Goal: Information Seeking & Learning: Understand process/instructions

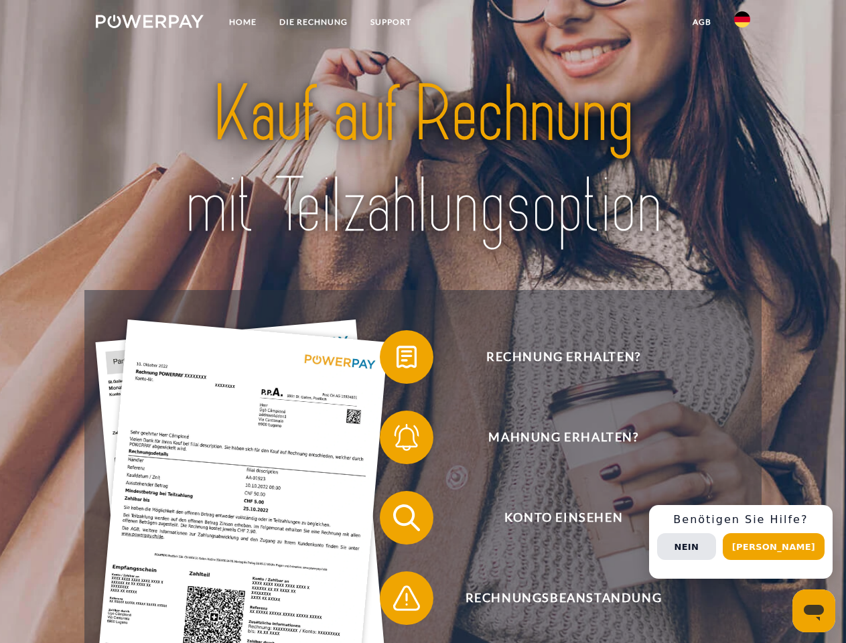
click at [149, 23] on img at bounding box center [150, 21] width 108 height 13
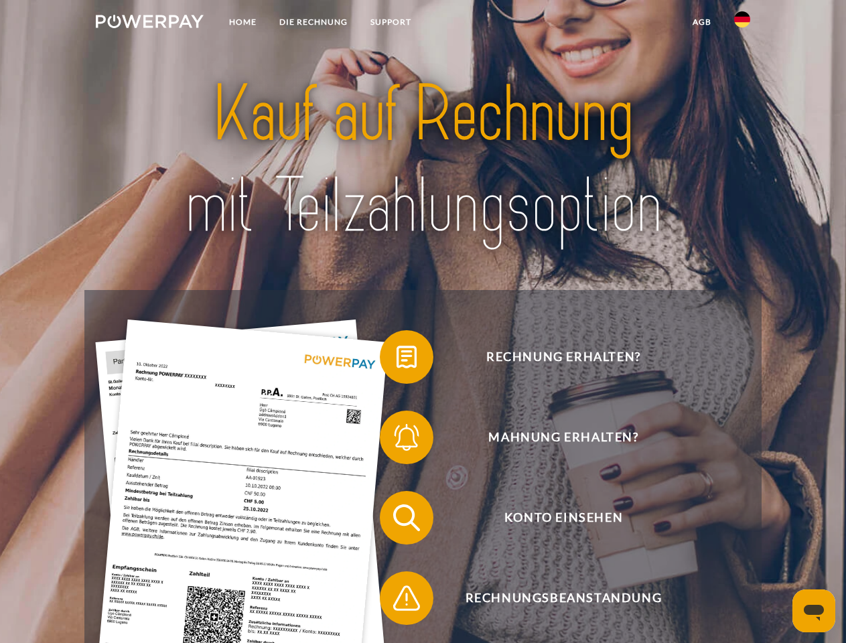
click at [742, 23] on img at bounding box center [742, 19] width 16 height 16
click at [701, 22] on link "agb" at bounding box center [702, 22] width 42 height 24
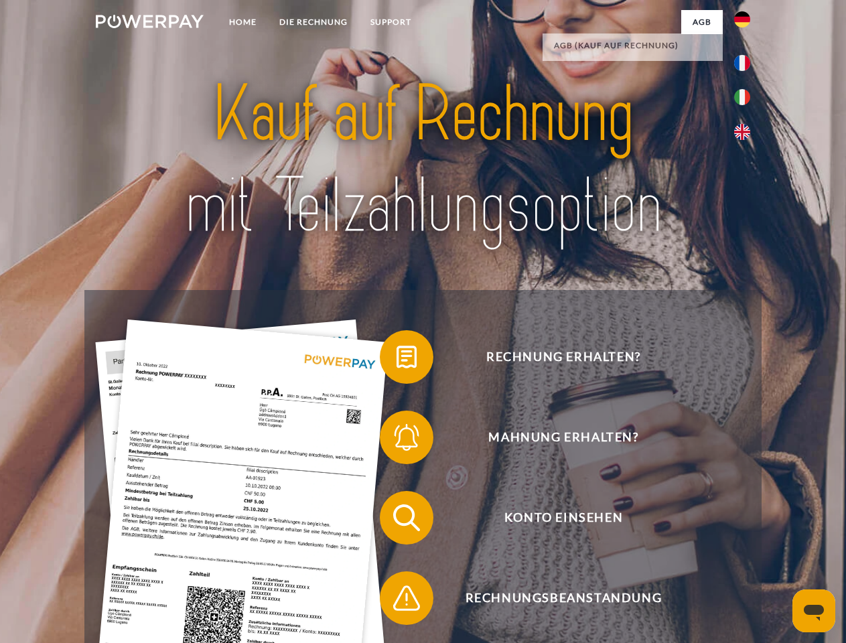
click at [396, 360] on span at bounding box center [386, 356] width 67 height 67
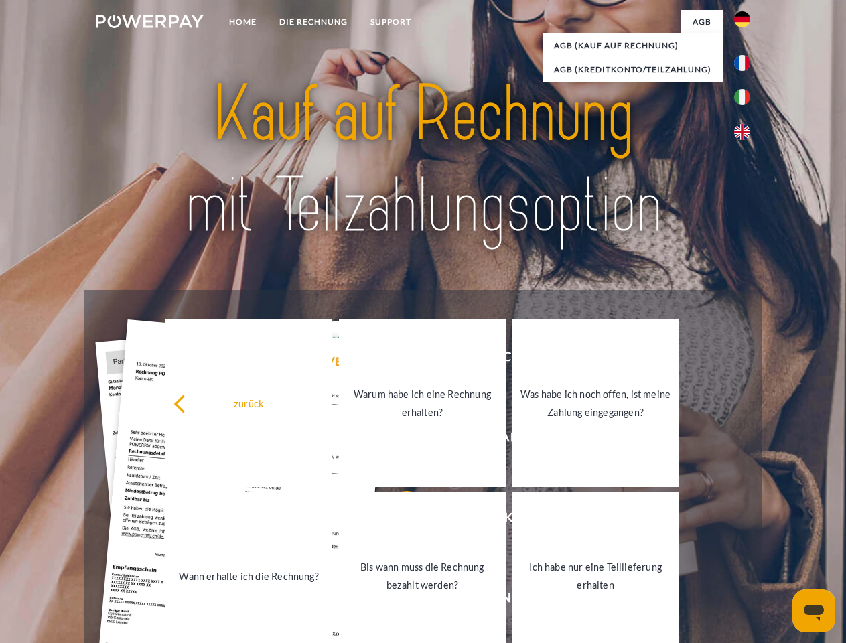
click at [396, 440] on div "Rechnung erhalten? Mahnung erhalten? Konto einsehen" at bounding box center [422, 558] width 676 height 536
click at [396, 520] on link "Bis wann muss die Rechnung bezahlt werden?" at bounding box center [422, 575] width 167 height 167
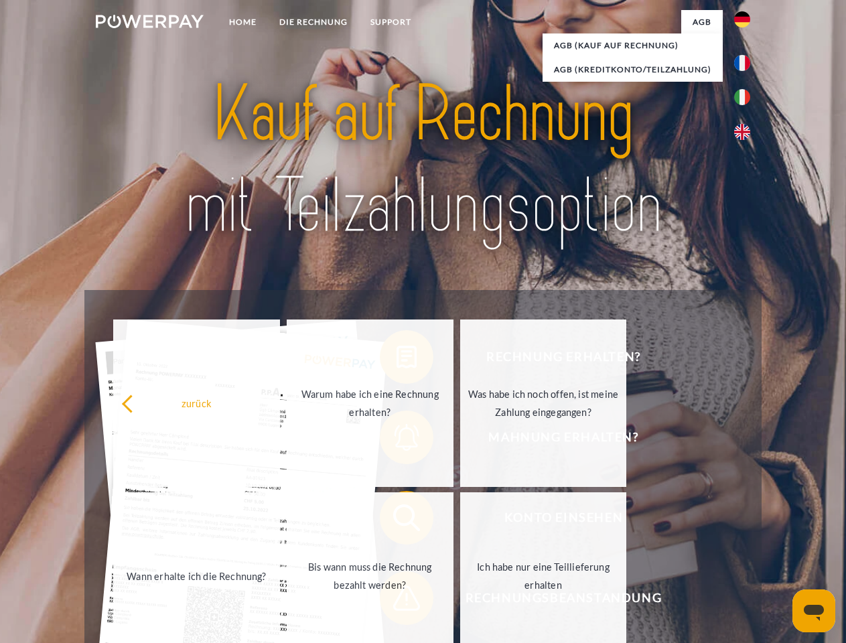
click at [396, 601] on span at bounding box center [386, 598] width 67 height 67
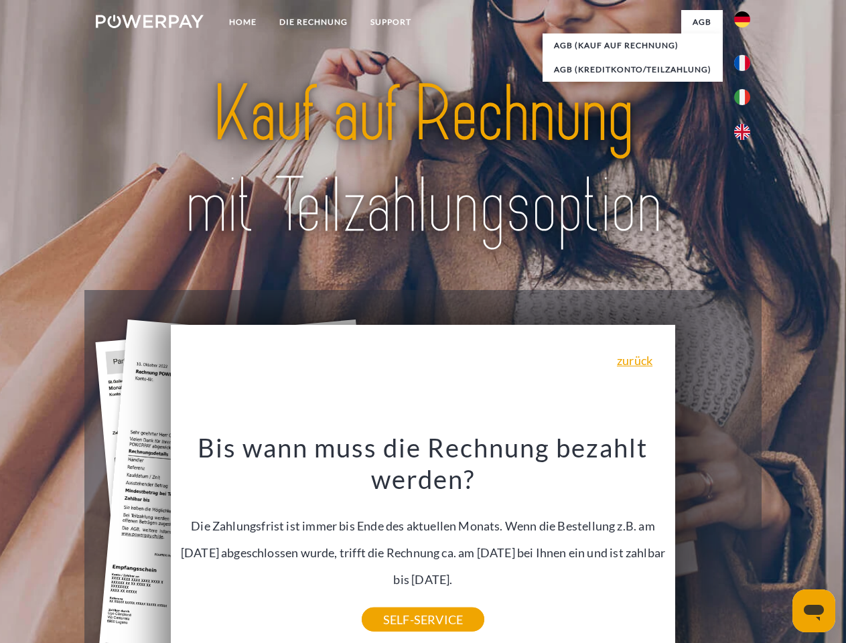
click at [745, 542] on div "Rechnung erhalten? Mahnung erhalten? Konto einsehen" at bounding box center [422, 558] width 676 height 536
click at [713, 544] on span "Konto einsehen" at bounding box center [563, 518] width 328 height 54
click at [778, 546] on header "Home DIE RECHNUNG SUPPORT" at bounding box center [423, 462] width 846 height 925
